Goal: Task Accomplishment & Management: Manage account settings

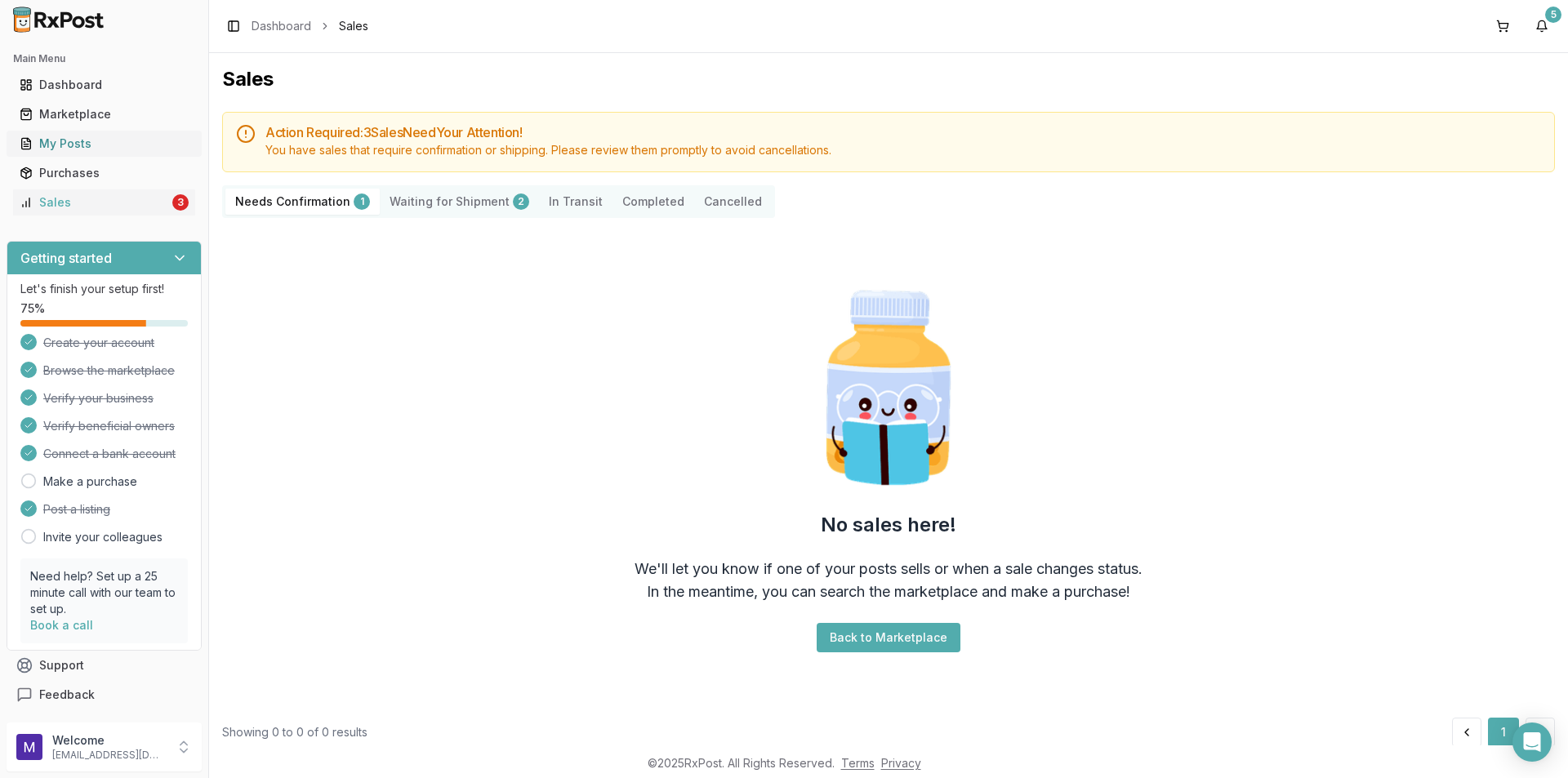
click at [82, 152] on link "My Posts" at bounding box center [104, 143] width 182 height 29
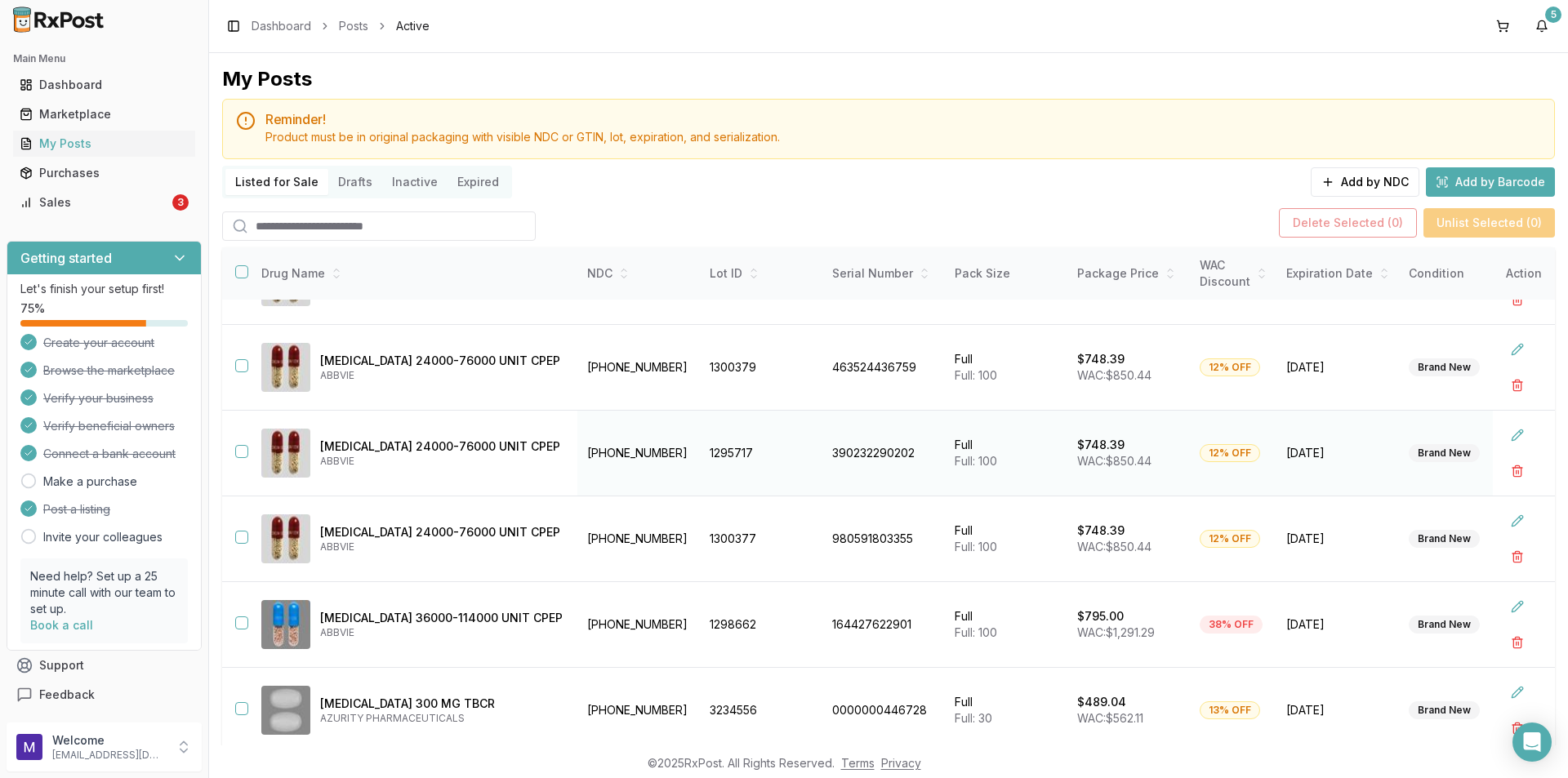
scroll to position [411, 0]
click at [243, 619] on button "button" at bounding box center [242, 623] width 13 height 13
click at [1373, 226] on button "Delete Selected ( 1 )" at bounding box center [1352, 222] width 136 height 29
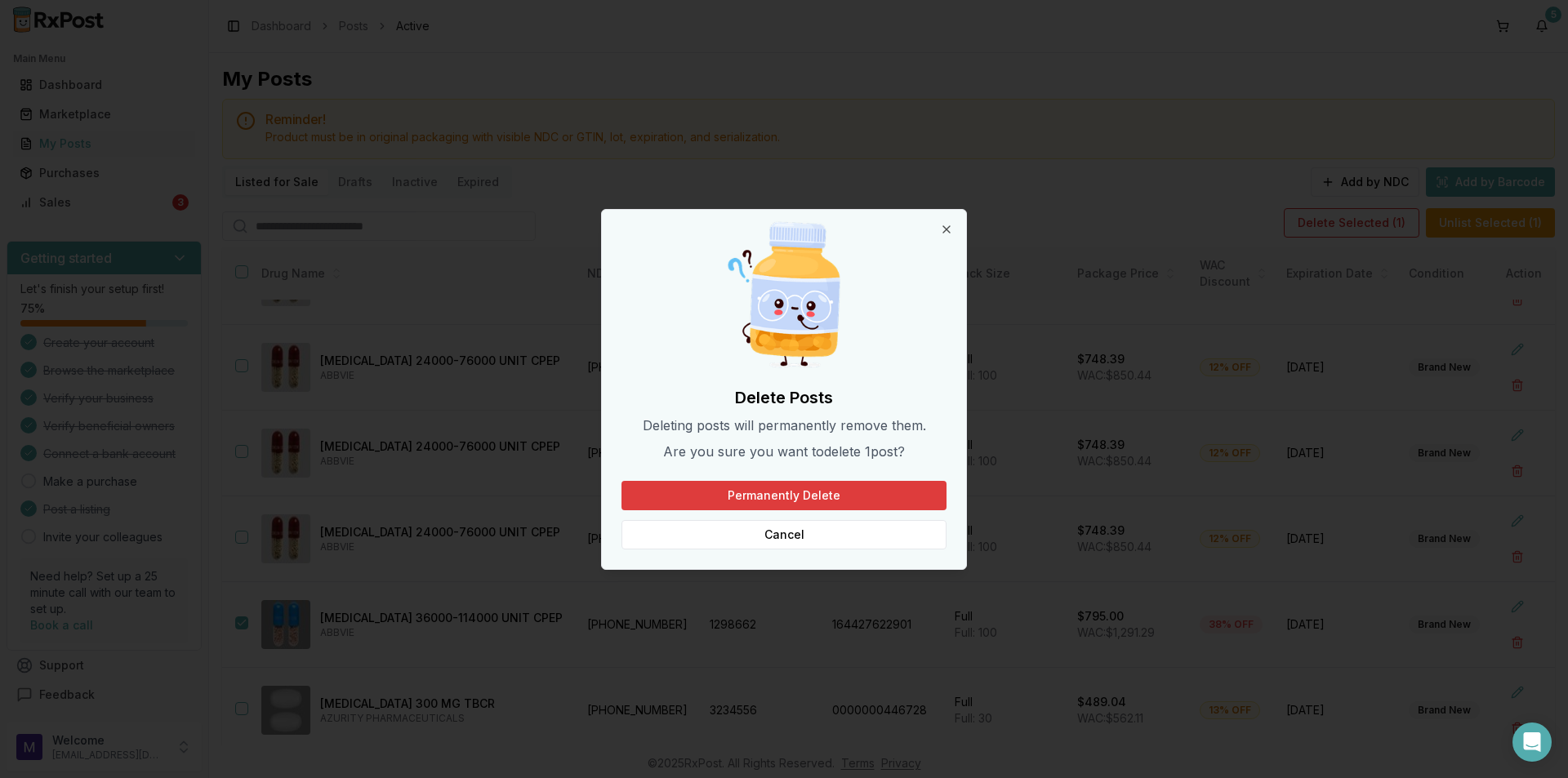
click at [909, 489] on button "Permanently Delete" at bounding box center [784, 495] width 325 height 29
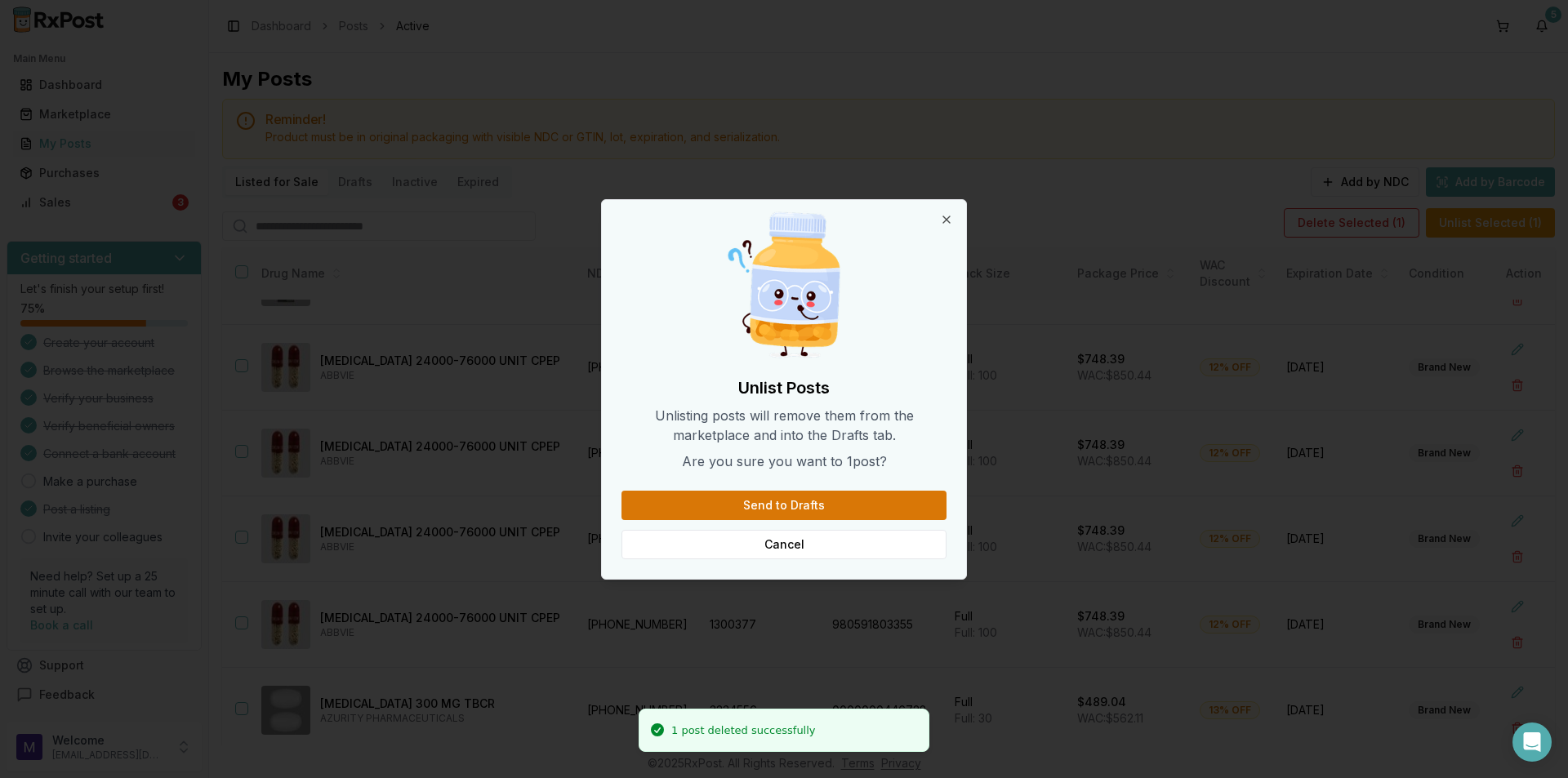
scroll to position [325, 0]
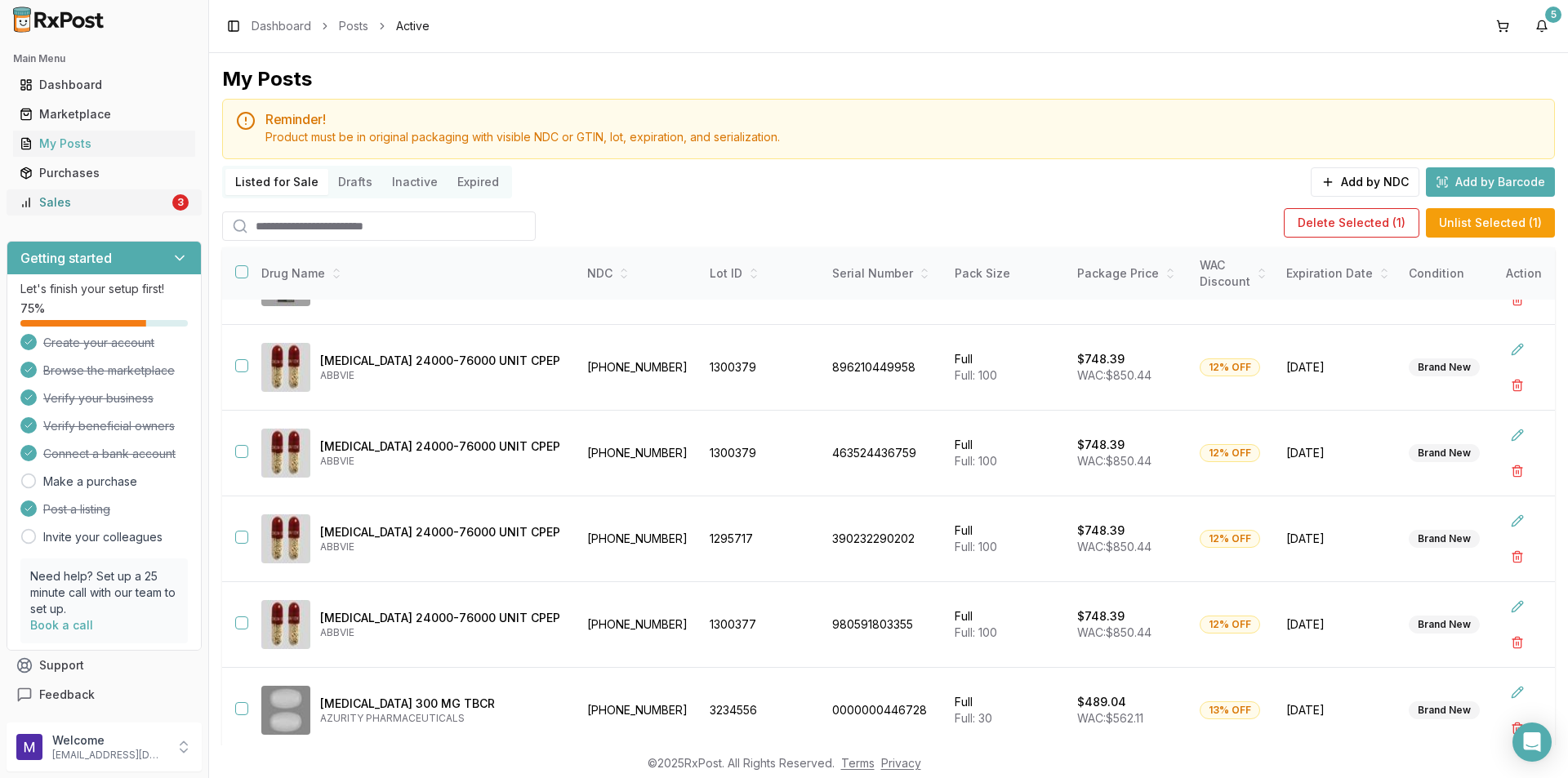
click at [102, 205] on div "Sales" at bounding box center [95, 203] width 150 height 17
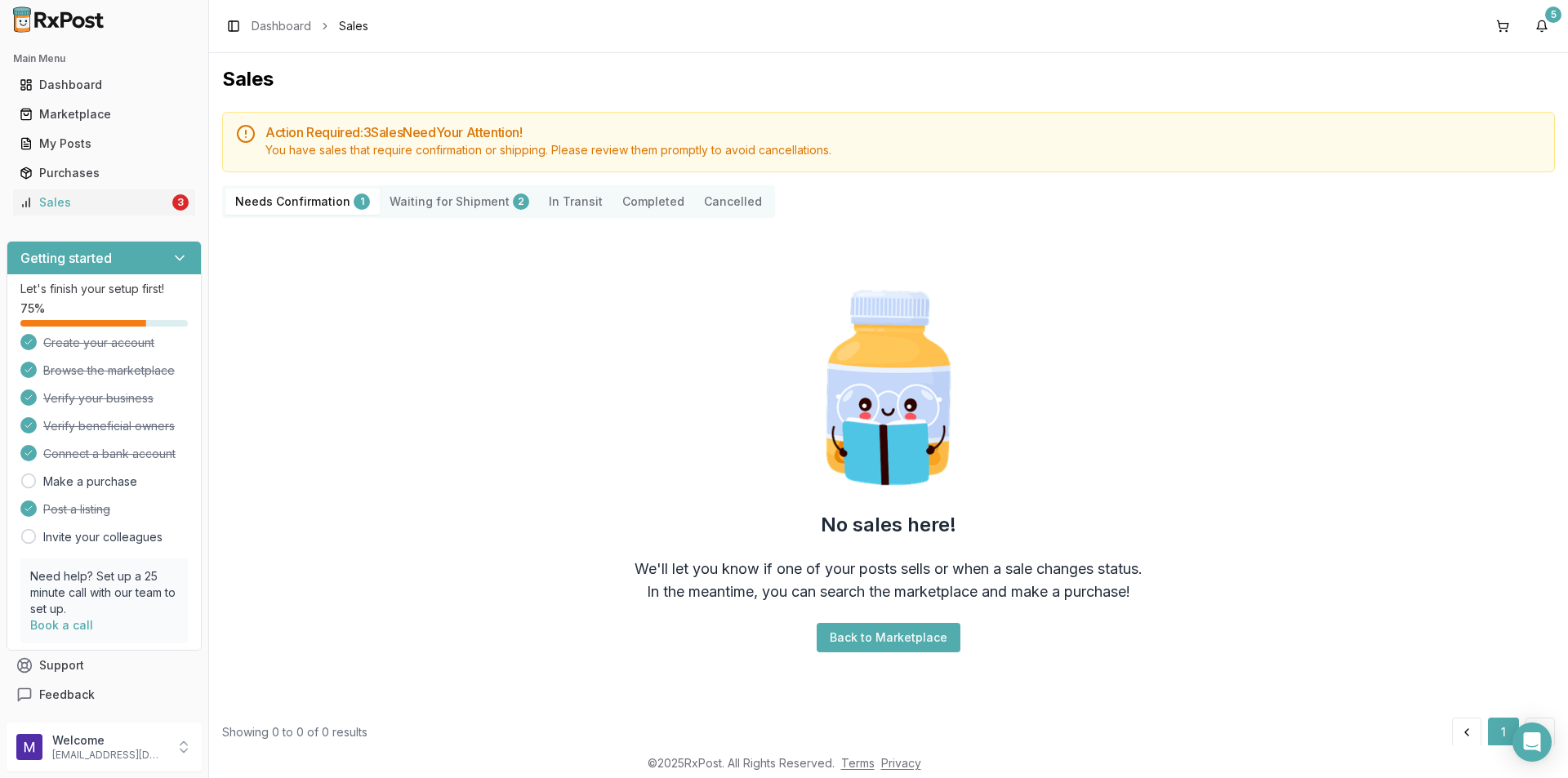
click at [471, 202] on Shipment "Waiting for Shipment 2" at bounding box center [459, 201] width 159 height 26
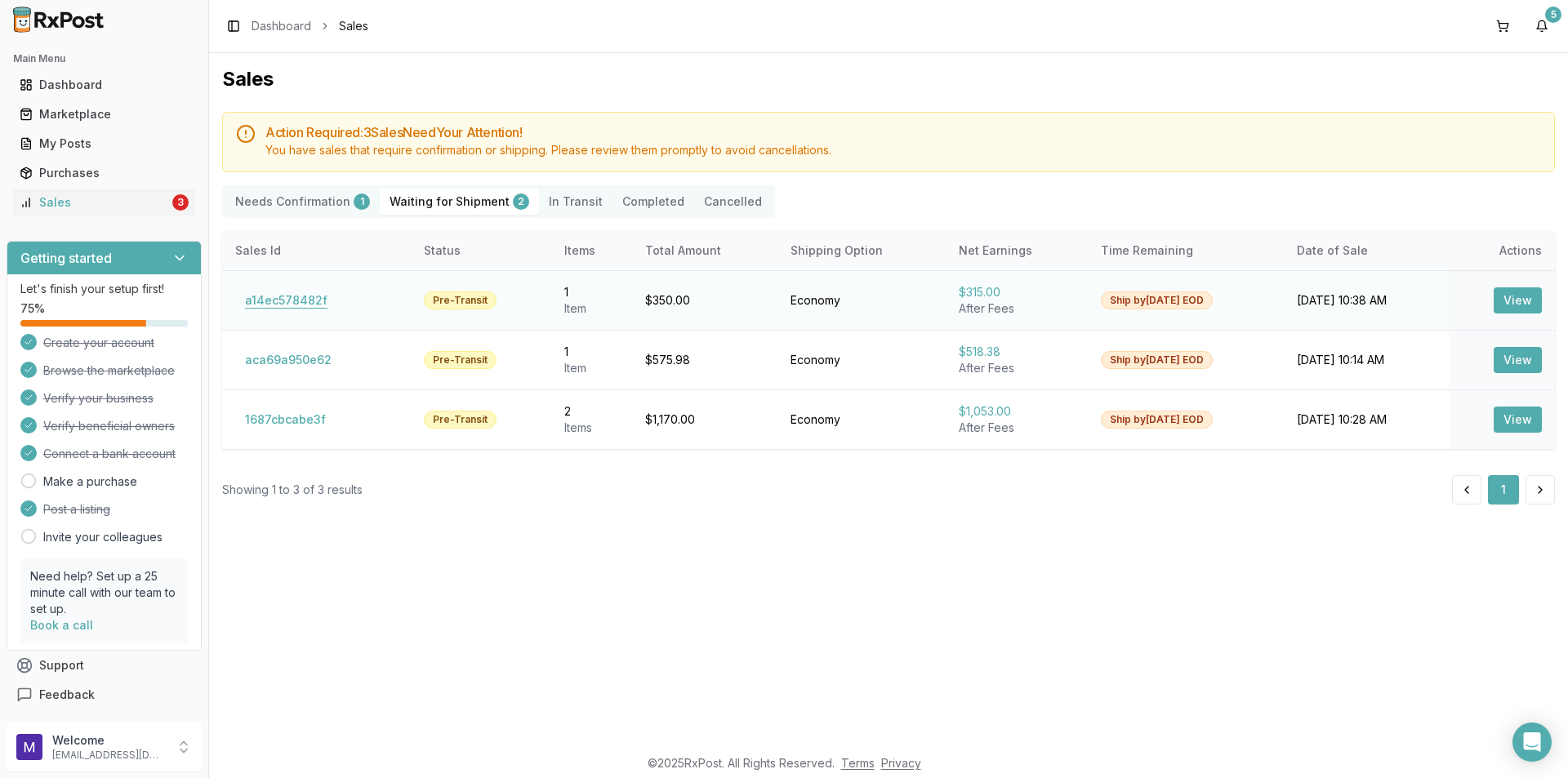
click at [286, 305] on button "a14ec578482f" at bounding box center [286, 300] width 102 height 26
